Goal: Register for event/course

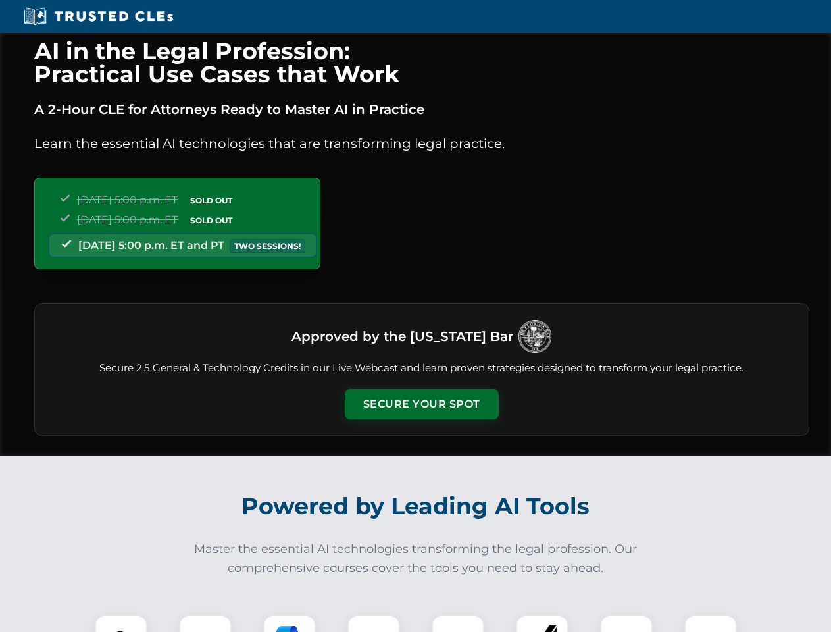
click at [421, 404] on button "Secure Your Spot" at bounding box center [422, 404] width 154 height 30
click at [121, 623] on img at bounding box center [121, 641] width 38 height 38
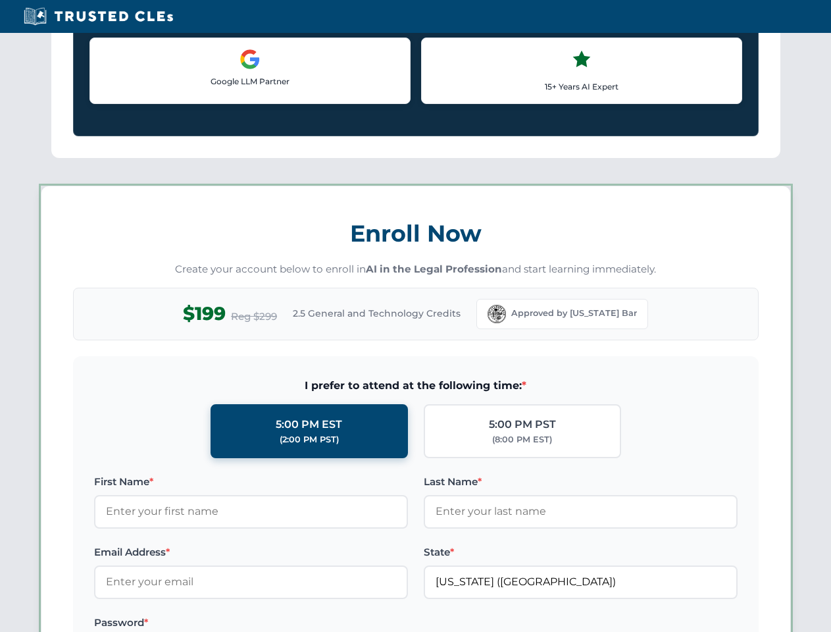
click at [289, 623] on label "Password *" at bounding box center [251, 622] width 314 height 16
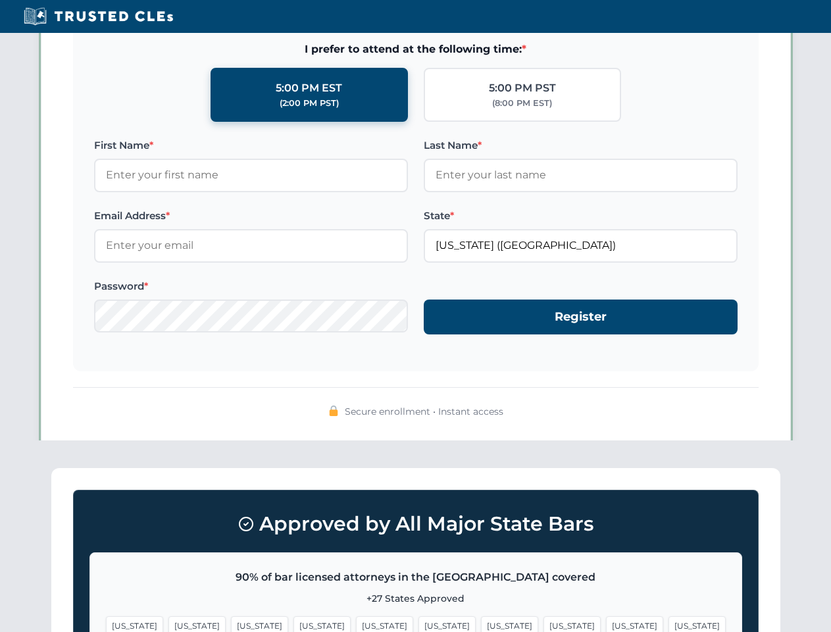
click at [606, 623] on span "[US_STATE]" at bounding box center [634, 625] width 57 height 19
